Goal: Task Accomplishment & Management: Complete application form

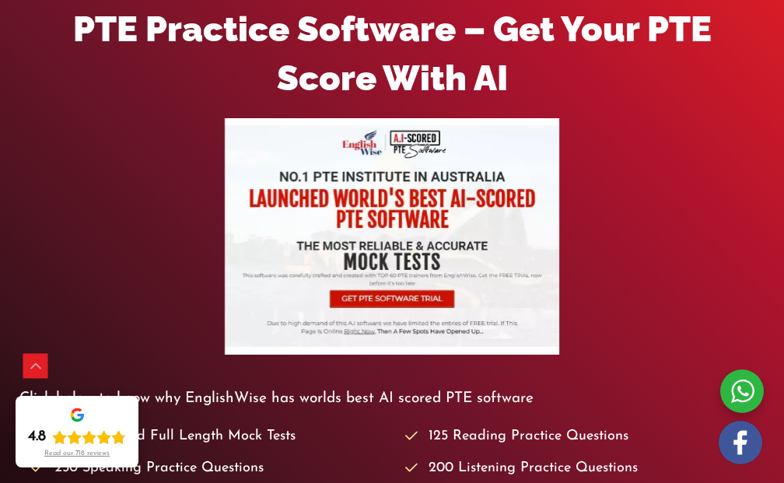
scroll to position [332, 0]
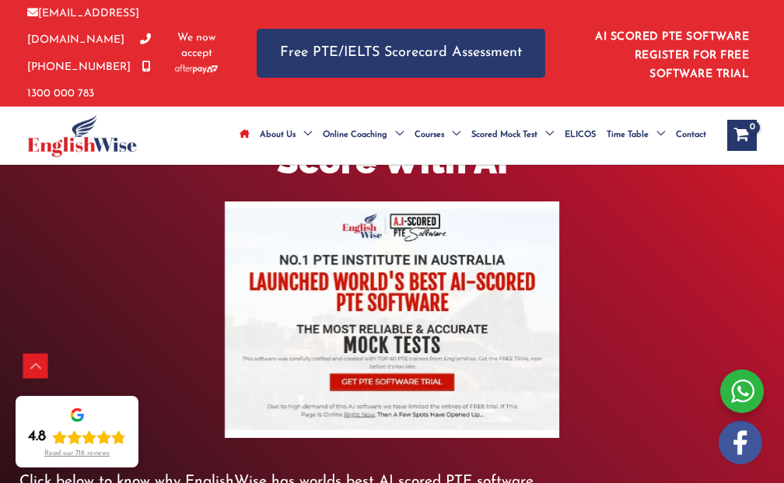
scroll to position [332, 0]
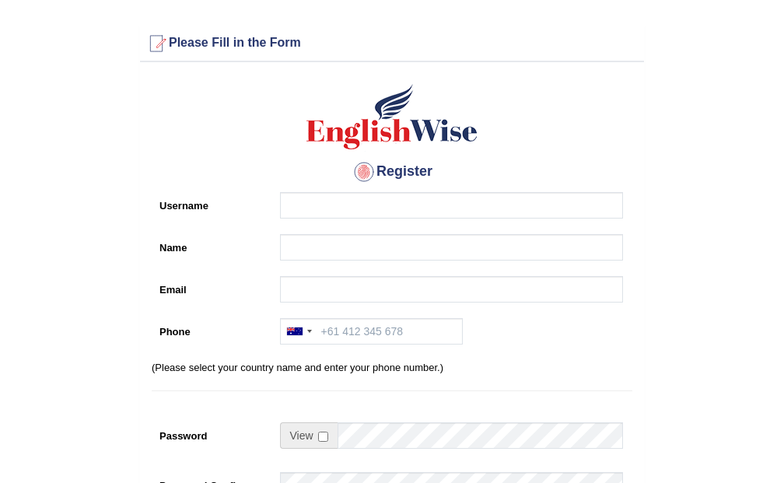
click at [303, 335] on div at bounding box center [299, 331] width 36 height 25
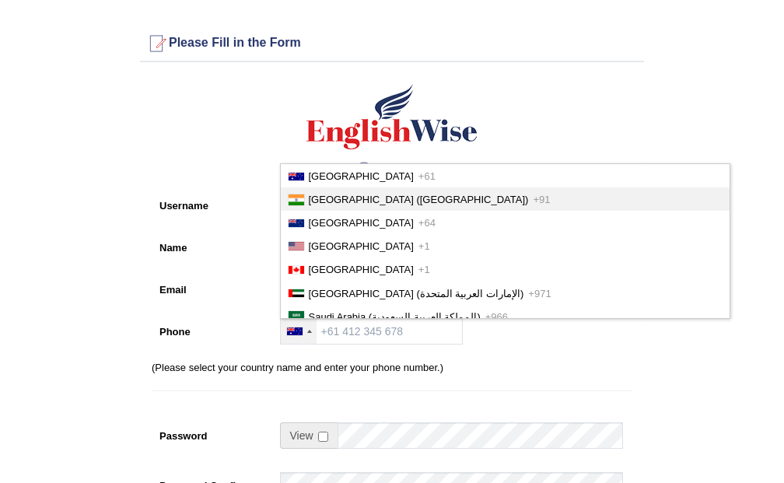
click at [533, 204] on span "+91" at bounding box center [541, 200] width 17 height 12
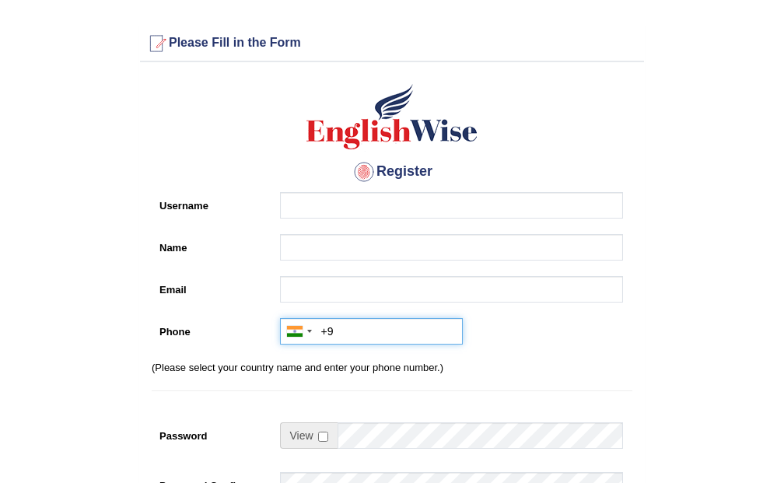
type input "+"
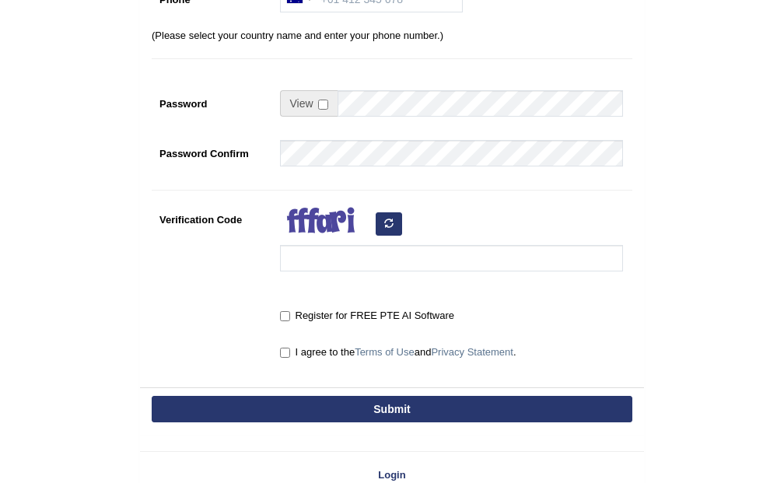
scroll to position [415, 0]
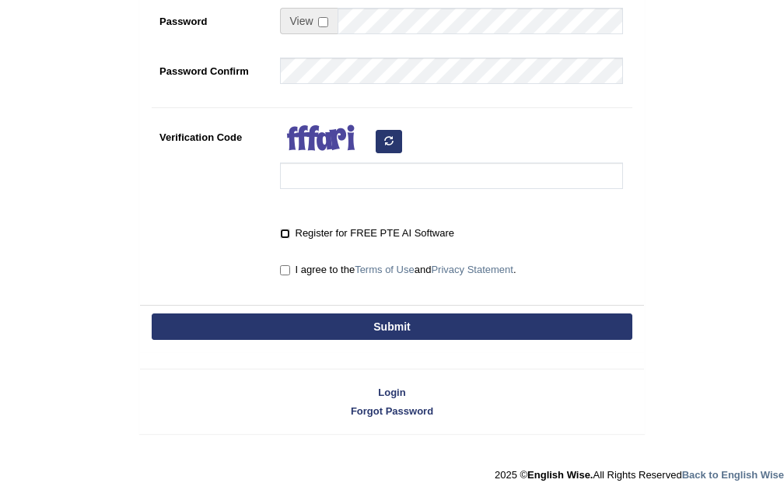
click at [287, 231] on input "Register for FREE PTE AI Software" at bounding box center [285, 234] width 10 height 10
checkbox input "true"
click at [284, 274] on input "I agree to the Terms of Use and Privacy Statement ." at bounding box center [285, 270] width 10 height 10
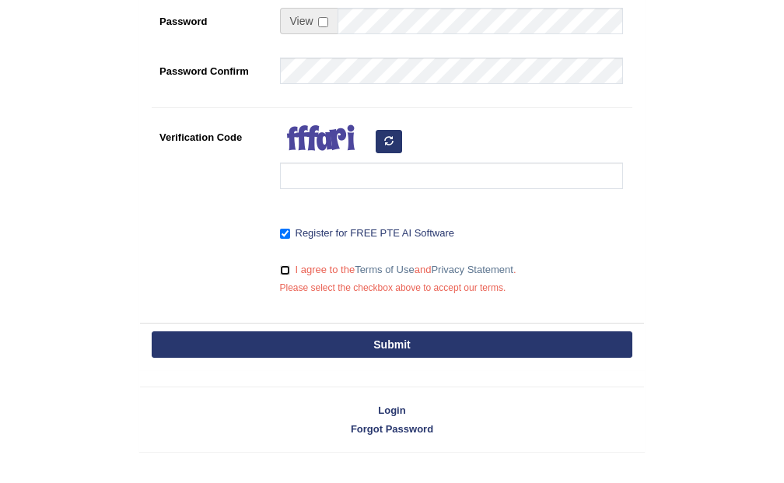
scroll to position [332, 0]
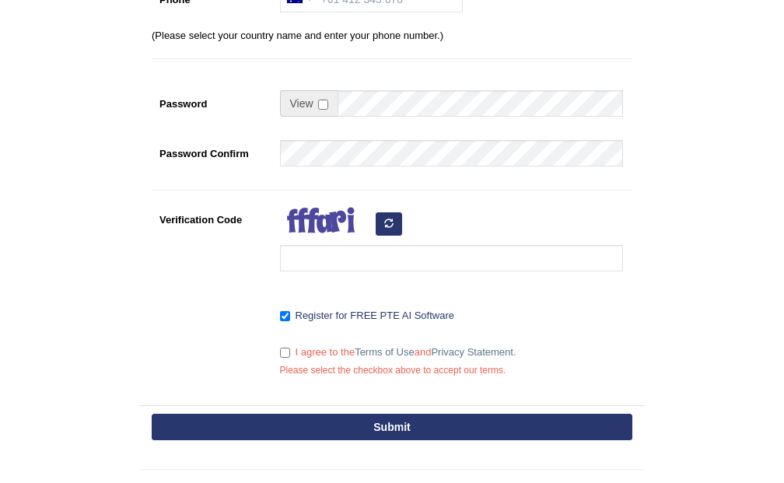
click at [277, 341] on div "I agree to the Terms of Use and Privacy Statement . Please select the checkbox …" at bounding box center [447, 362] width 351 height 47
click at [287, 345] on label "I agree to the Terms of Use and Privacy Statement ." at bounding box center [398, 353] width 237 height 16
click at [287, 348] on input "I agree to the Terms of Use and Privacy Statement ." at bounding box center [285, 353] width 10 height 10
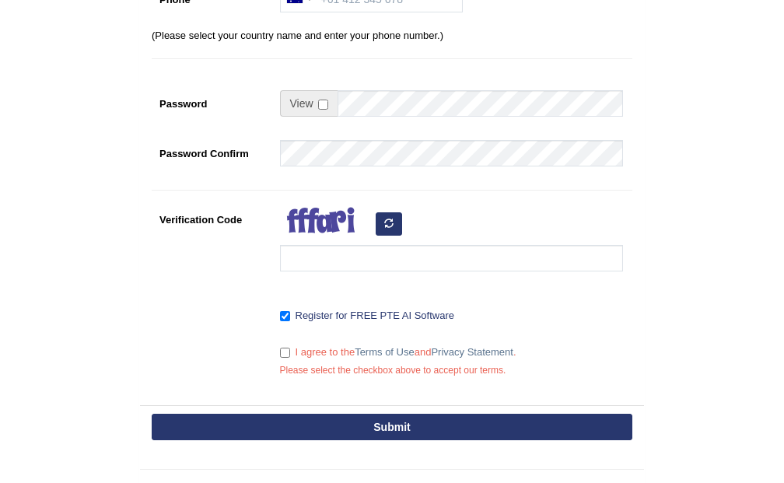
checkbox input "true"
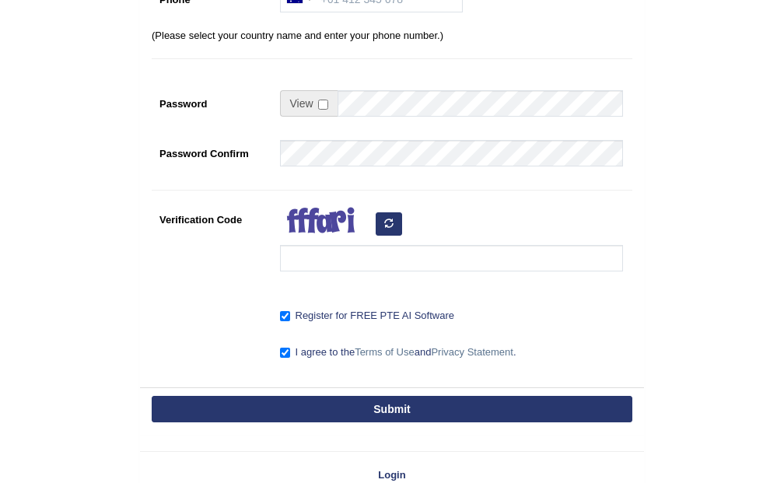
click at [335, 240] on img at bounding box center [326, 225] width 93 height 39
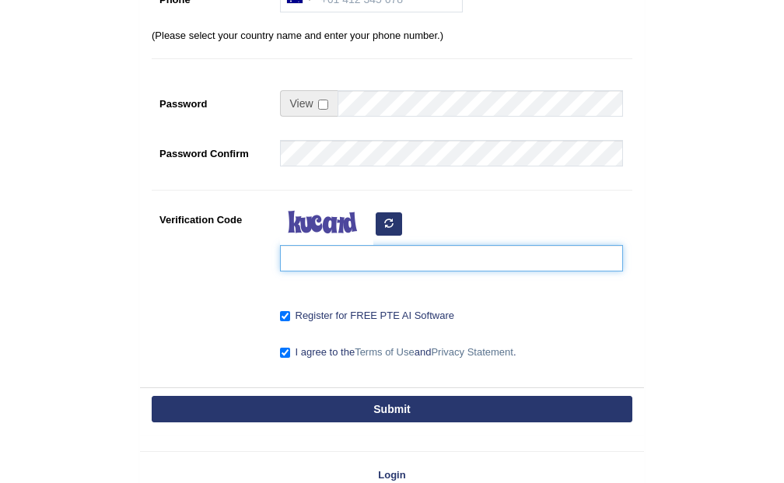
click at [322, 273] on div at bounding box center [447, 242] width 351 height 73
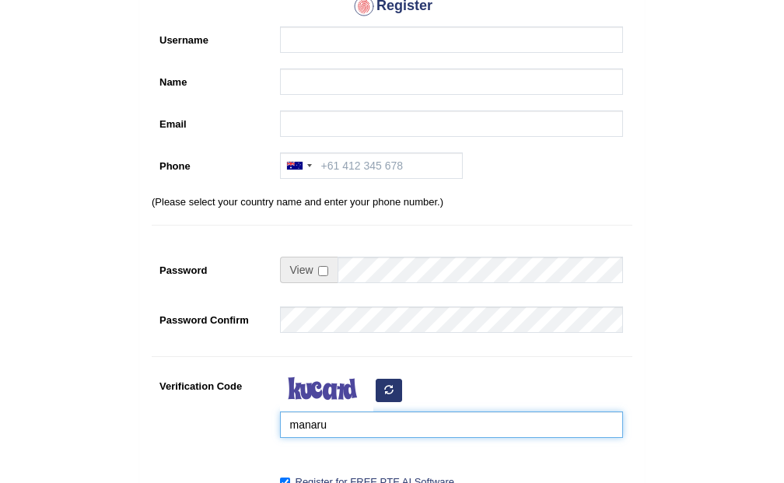
scroll to position [0, 0]
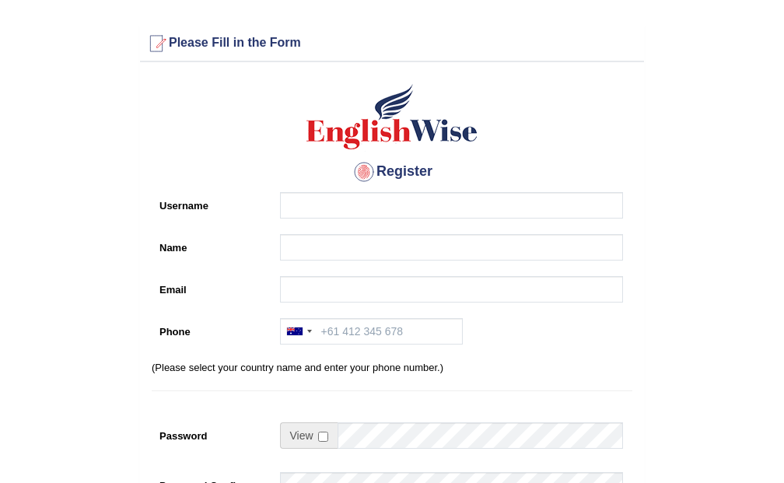
type input "manaru"
click at [294, 189] on div "Register Username Name Email Phone Australia +61 India (भारत) +91 New Zealand +…" at bounding box center [392, 395] width 504 height 650
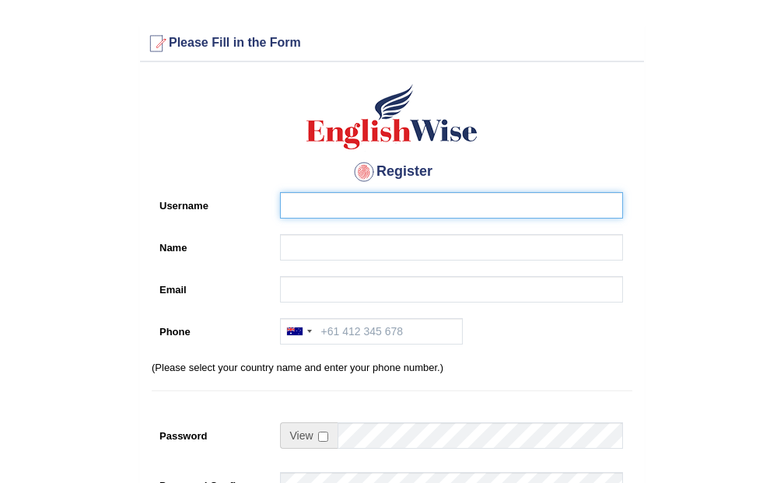
click at [311, 216] on input "Username" at bounding box center [451, 205] width 343 height 26
type input "larry26"
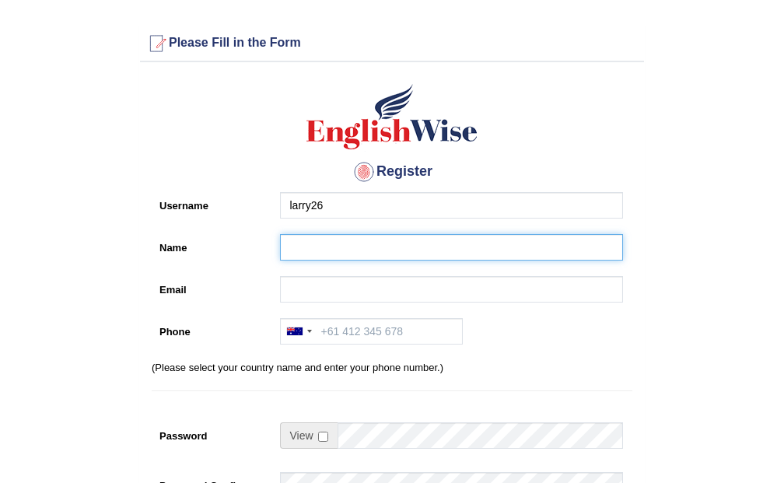
click at [303, 243] on input "Name" at bounding box center [451, 247] width 343 height 26
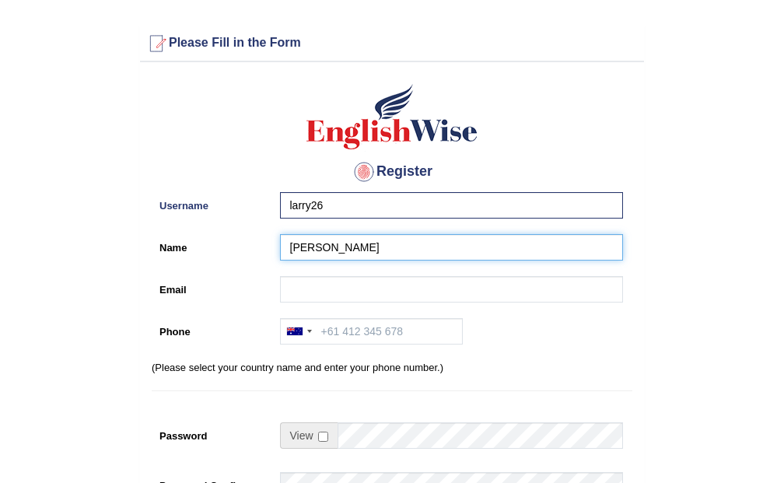
type input "Larry"
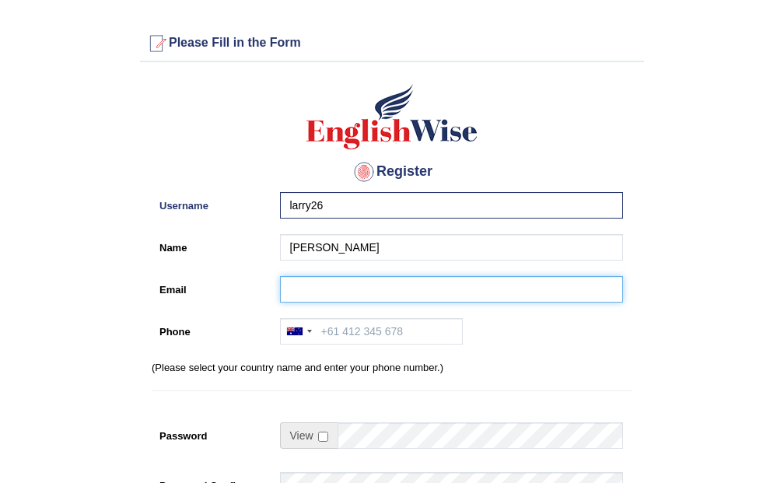
click at [370, 292] on input "Email" at bounding box center [451, 289] width 343 height 26
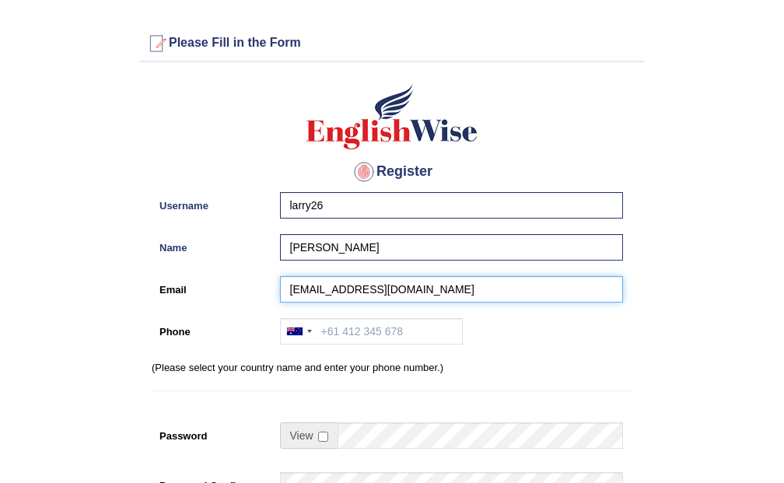
type input "jpayal187@gmail.com"
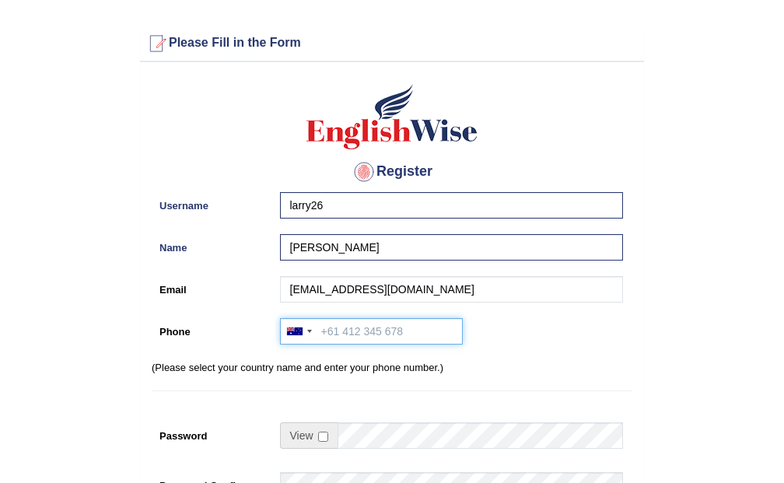
click at [415, 328] on input "Phone" at bounding box center [371, 331] width 183 height 26
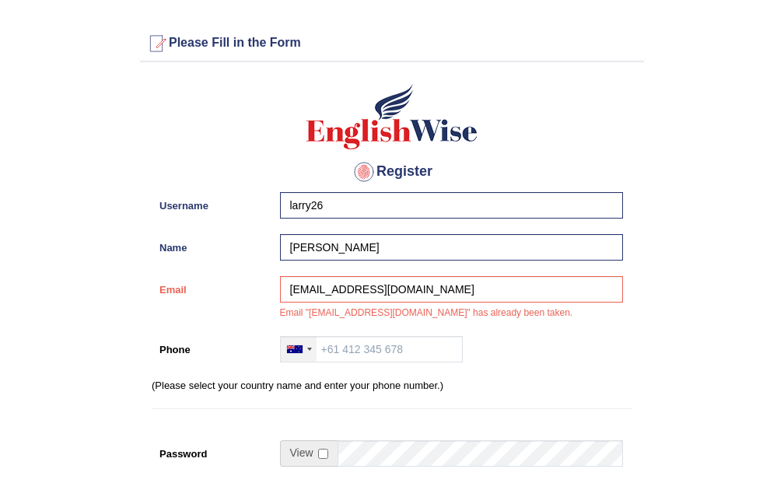
click at [305, 345] on div at bounding box center [299, 349] width 36 height 25
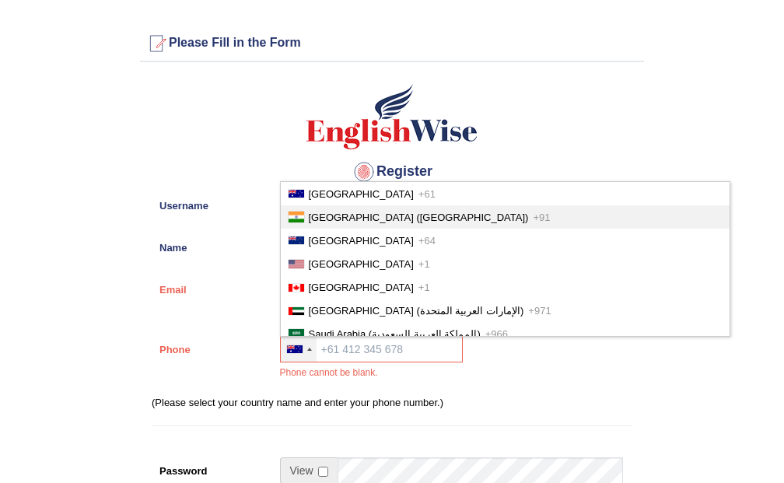
click at [338, 226] on li "India (भारत) +91" at bounding box center [505, 216] width 449 height 23
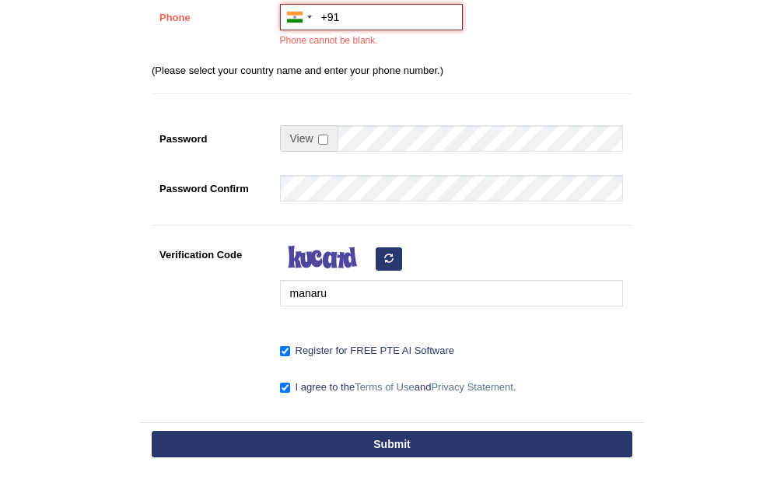
scroll to position [249, 0]
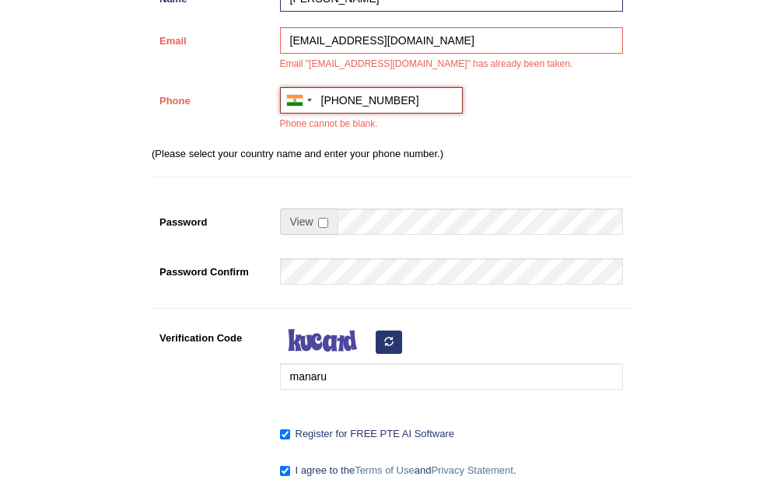
type input "+918288870187"
click at [325, 223] on input "checkbox" at bounding box center [323, 223] width 10 height 10
checkbox input "true"
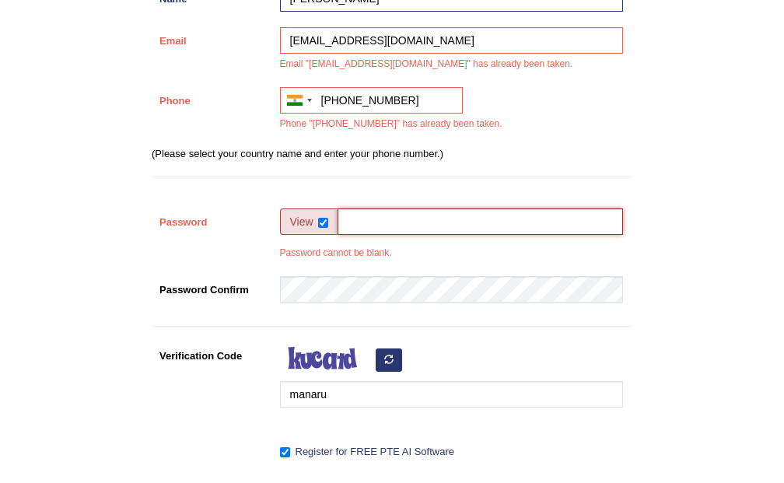
click at [391, 218] on input "Password" at bounding box center [481, 222] width 286 height 26
type input "Aeiou87"
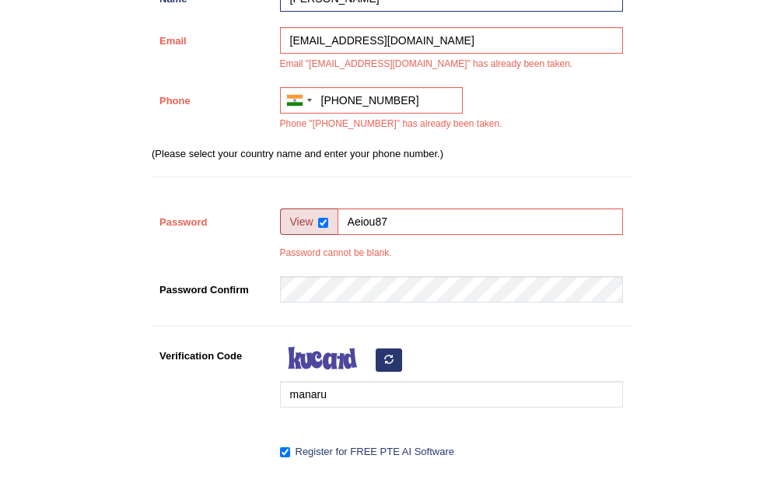
click at [380, 307] on div at bounding box center [447, 293] width 351 height 34
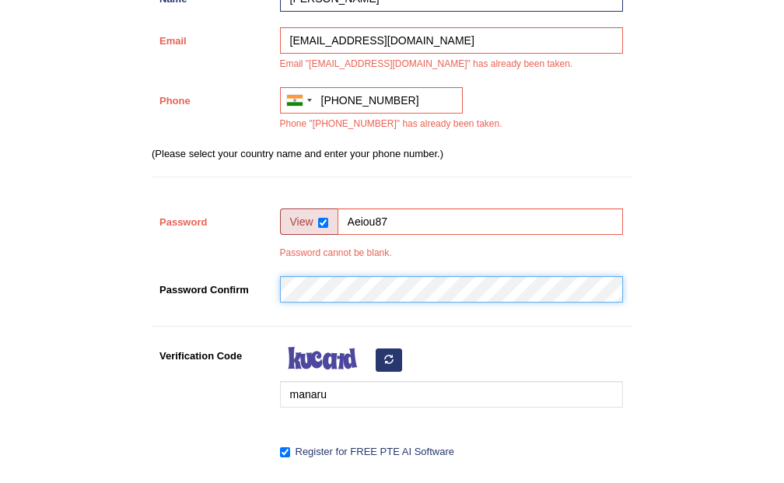
click at [384, 298] on div "Register Username larry26 Name Larry Email jpayal187@gmail.com Email "jpayal187…" at bounding box center [392, 172] width 504 height 703
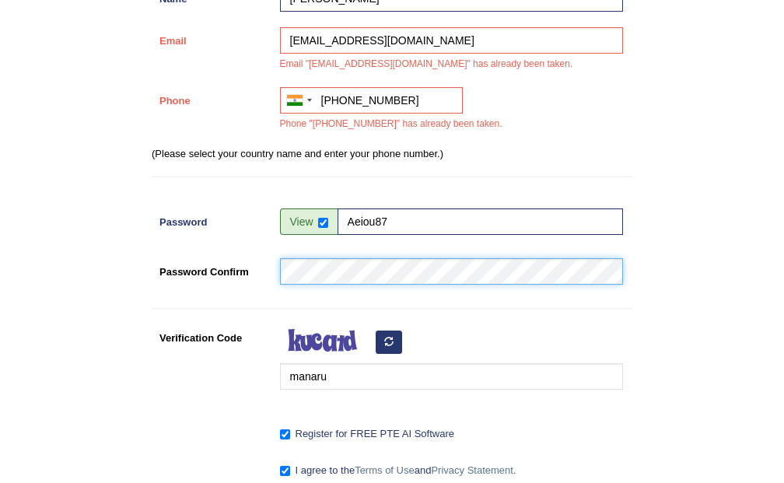
scroll to position [415, 0]
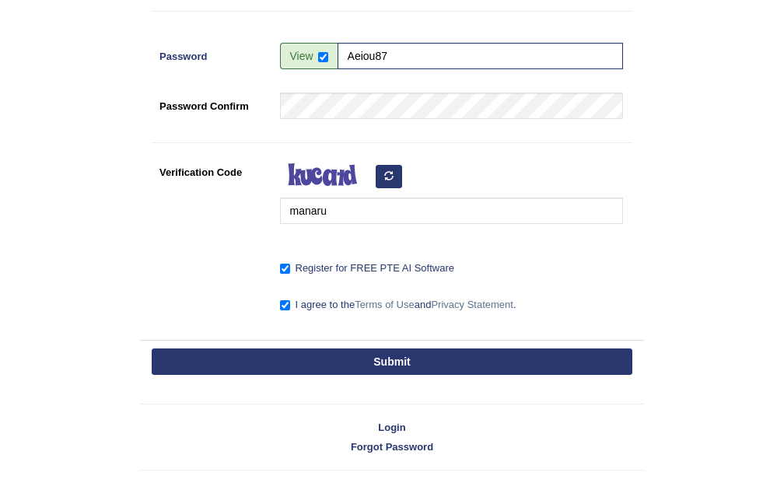
click at [382, 370] on button "Submit" at bounding box center [392, 362] width 481 height 26
drag, startPoint x: 382, startPoint y: 370, endPoint x: 426, endPoint y: 370, distance: 43.6
click at [382, 370] on button "Submit" at bounding box center [392, 362] width 481 height 26
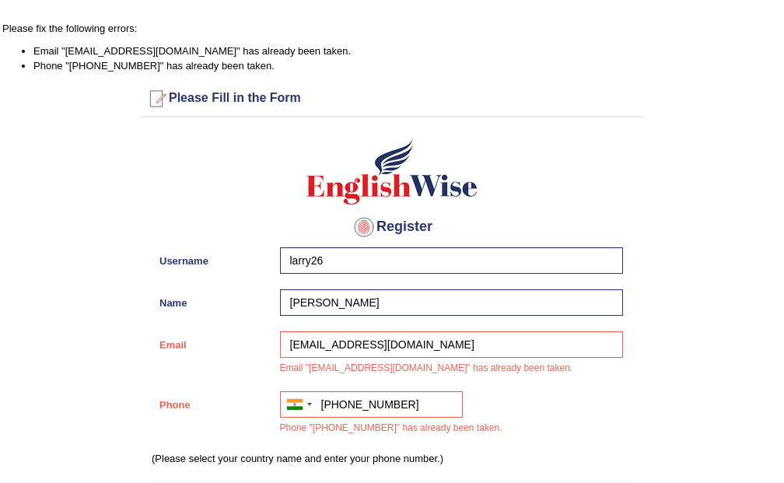
scroll to position [0, 0]
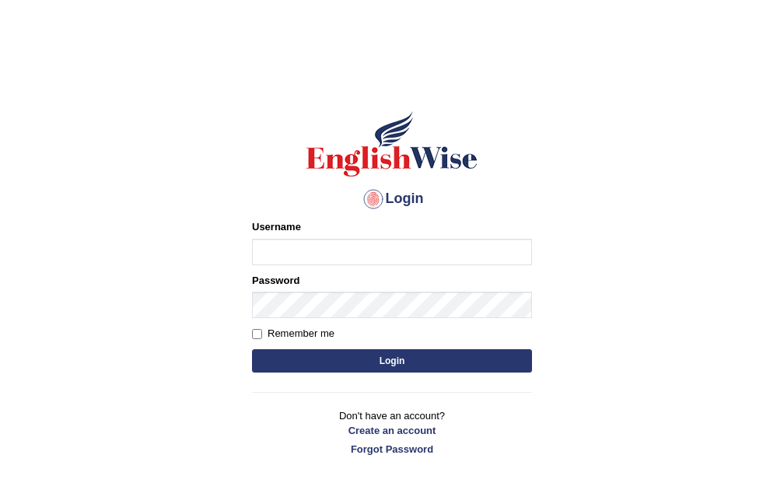
click at [339, 257] on input "Username" at bounding box center [392, 252] width 280 height 26
click at [294, 256] on input "Username" at bounding box center [392, 252] width 280 height 26
type input "jpayal187"
click at [363, 320] on form "Please fix the following errors: Username jpayal187 Password Remember me Login" at bounding box center [392, 297] width 280 height 156
